Goal: Find specific page/section: Find specific page/section

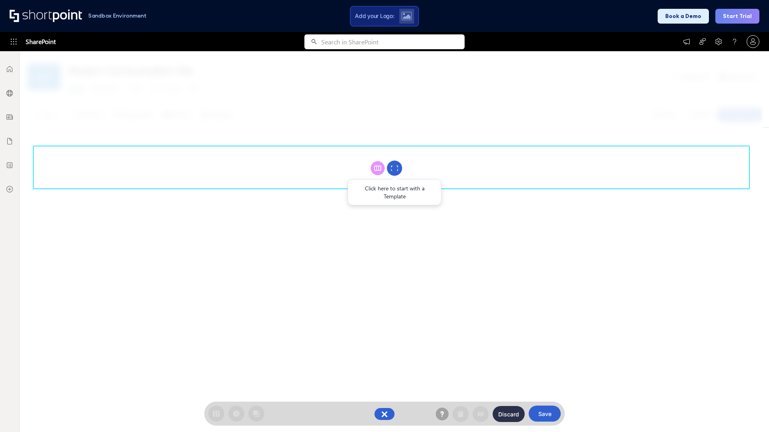
click at [394, 168] on circle at bounding box center [394, 168] width 15 height 15
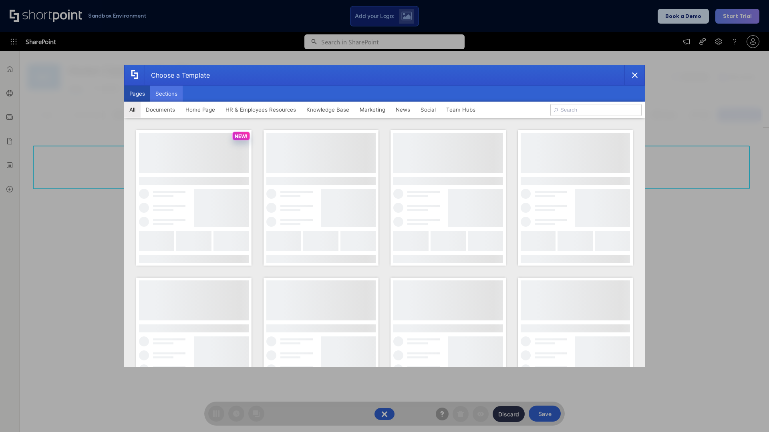
click at [166, 94] on button "Sections" at bounding box center [166, 94] width 32 height 16
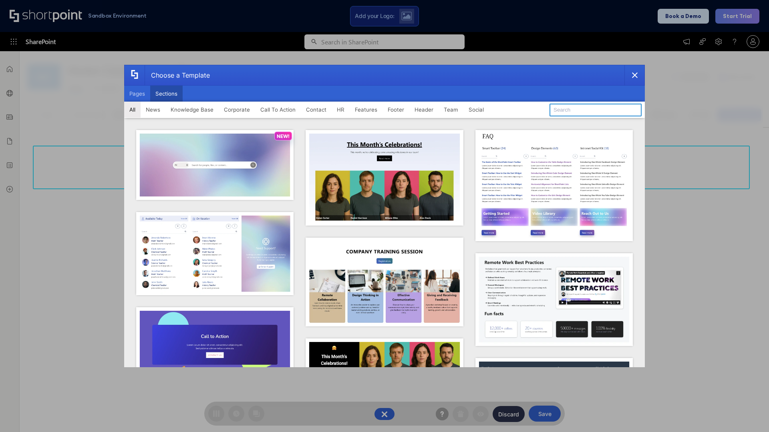
type input "HR"
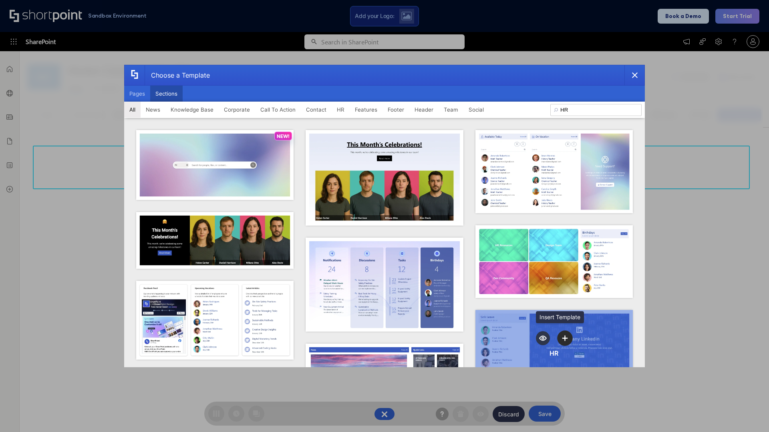
click at [562, 336] on icon "template selector" at bounding box center [565, 338] width 6 height 6
